Goal: Information Seeking & Learning: Learn about a topic

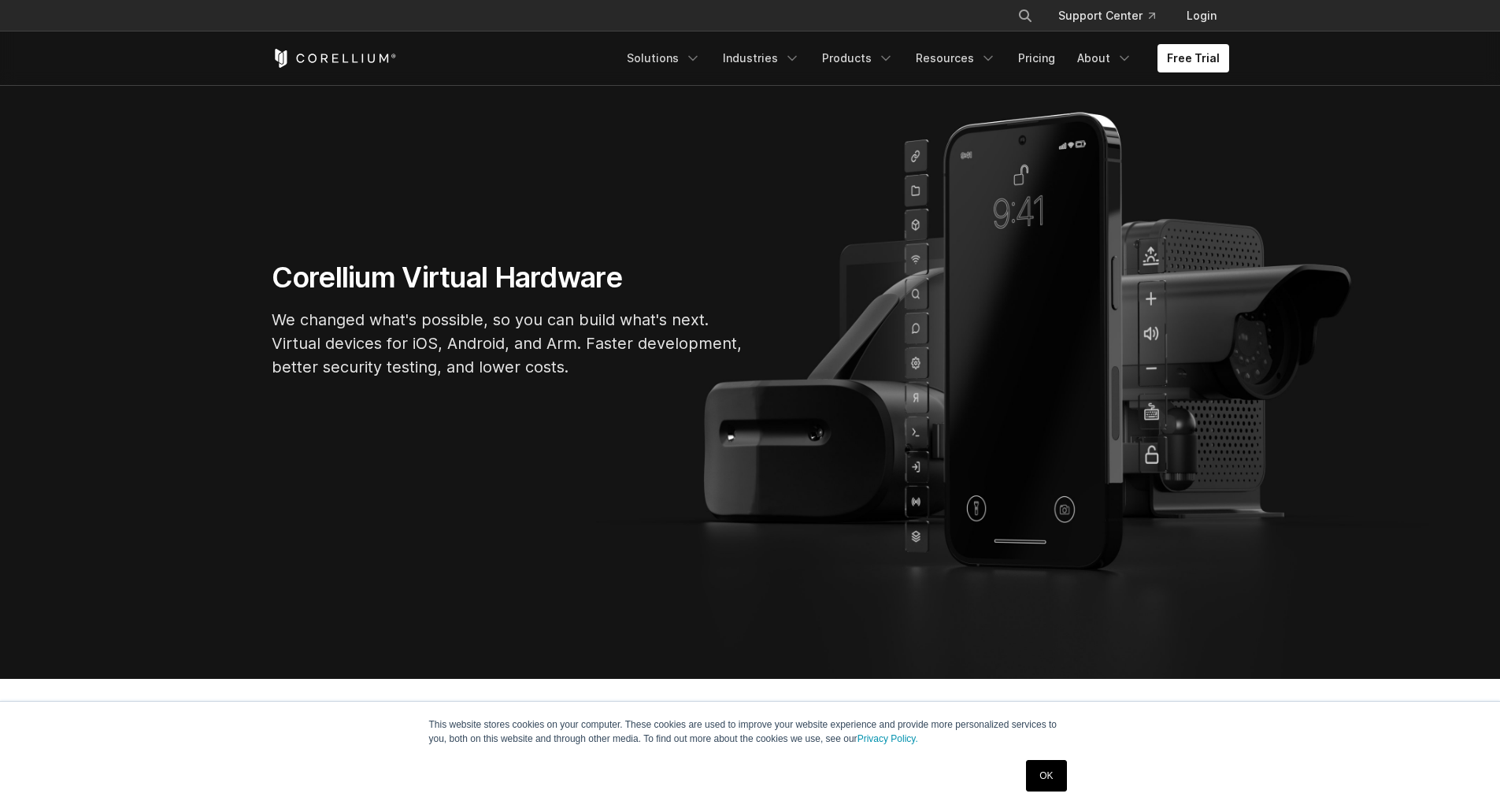
scroll to position [472, 0]
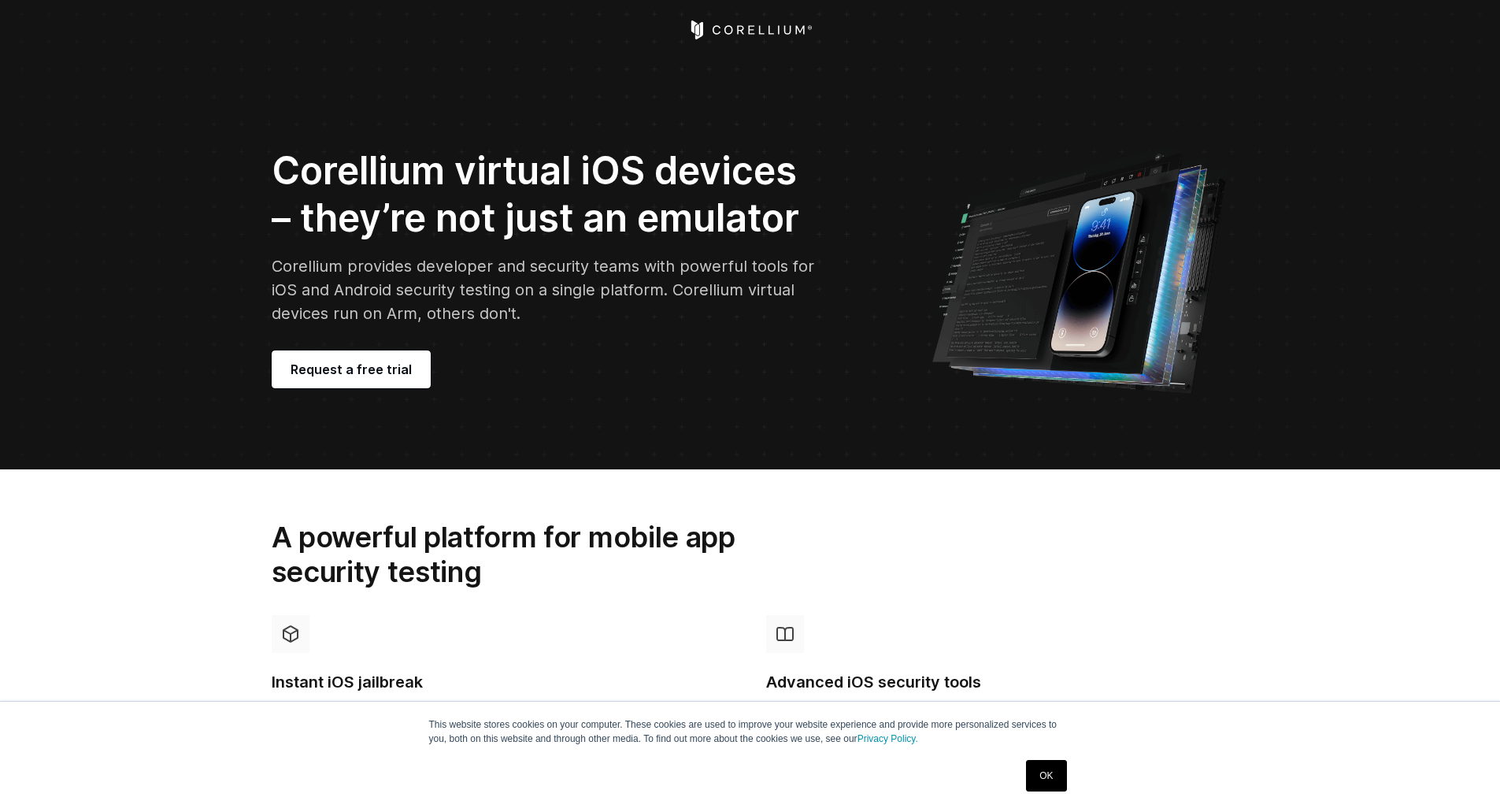
click at [772, 29] on icon "Corellium Home" at bounding box center [750, 30] width 125 height 19
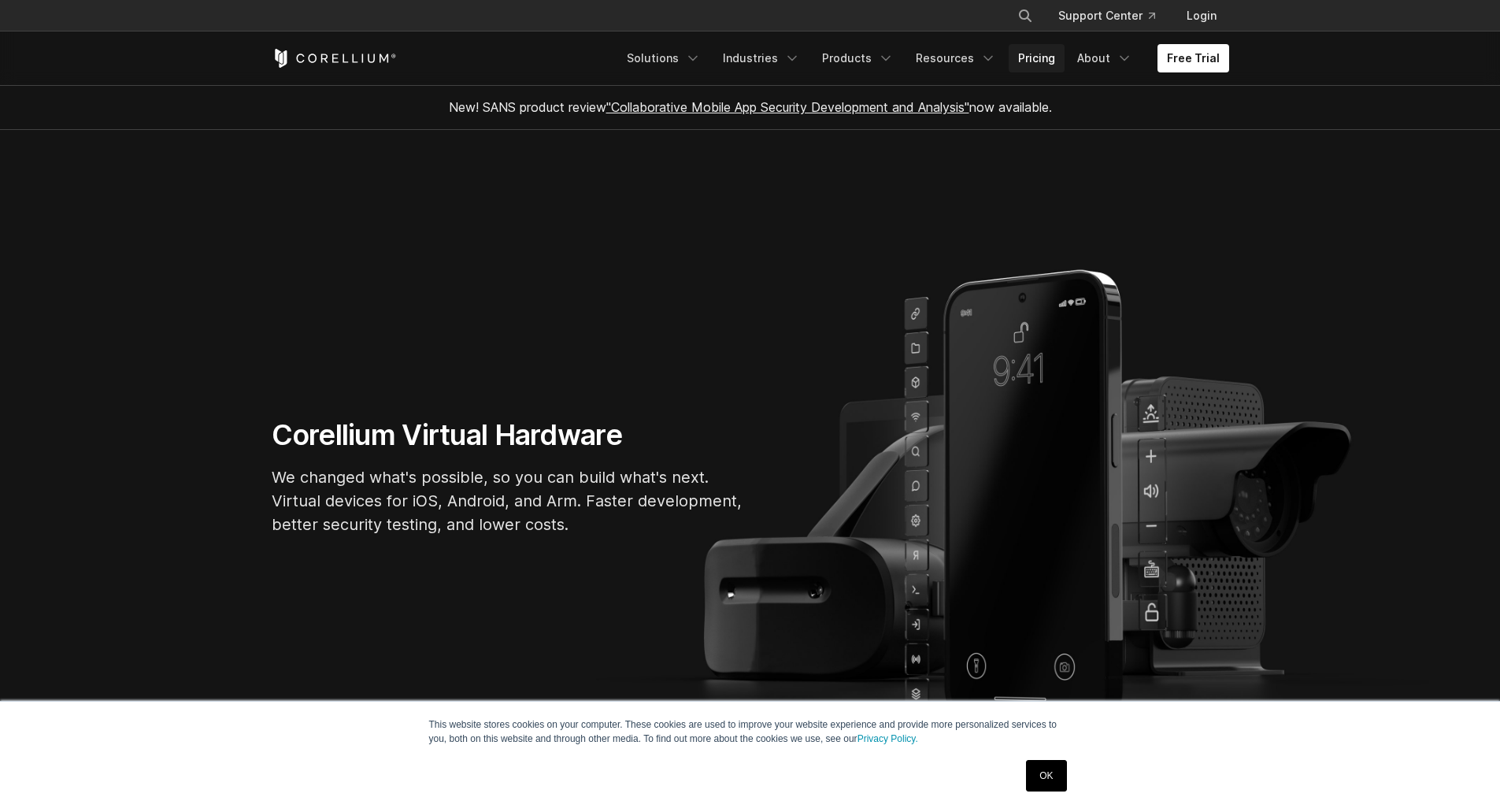
click at [1031, 55] on link "Pricing" at bounding box center [1036, 58] width 56 height 29
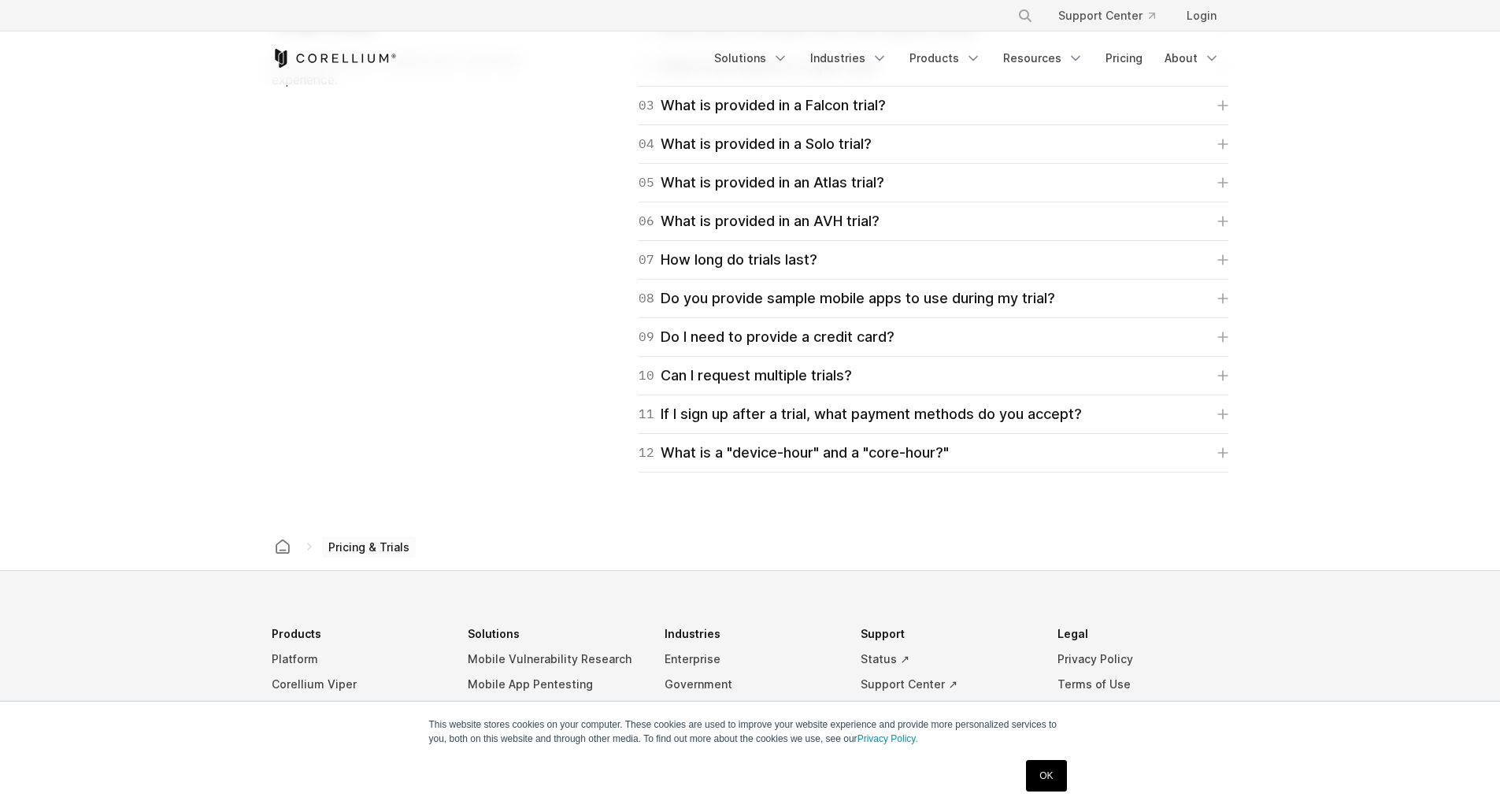
scroll to position [2642, 0]
